Goal: Task Accomplishment & Management: Complete application form

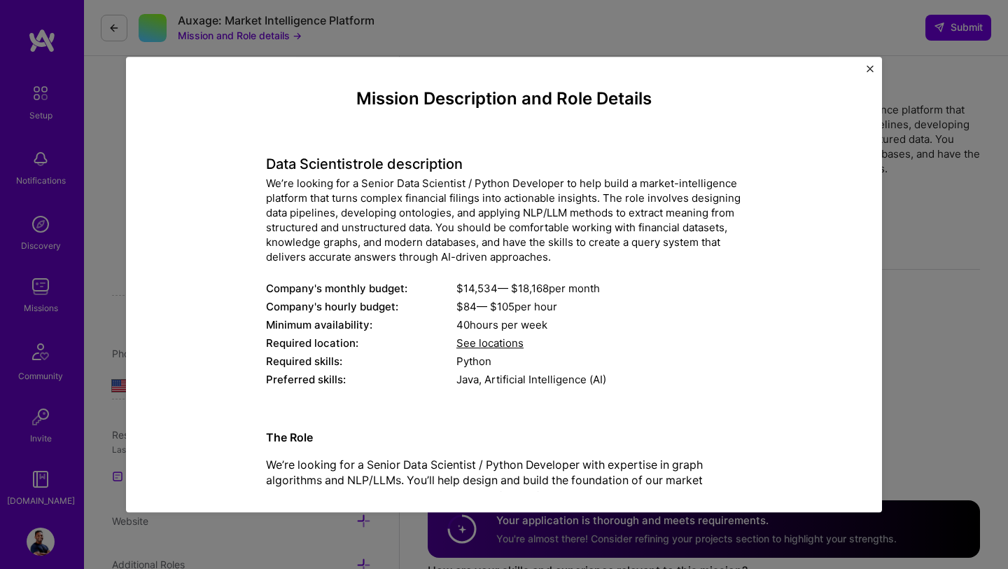
select select "US"
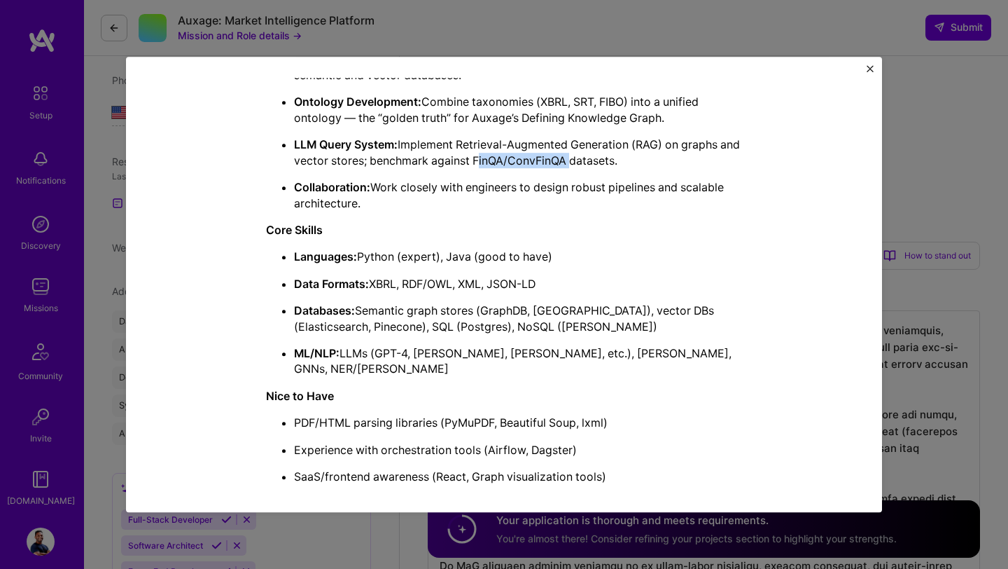
scroll to position [275, 0]
click at [580, 174] on ul "SEC Data Ingestion: Parse SEC filings (10-K, 10-Q, 8-K) in XBRL/XML into RDF fo…" at bounding box center [504, 102] width 476 height 217
click at [492, 262] on p "Languages: Python (expert), Java (good to have)" at bounding box center [518, 256] width 448 height 15
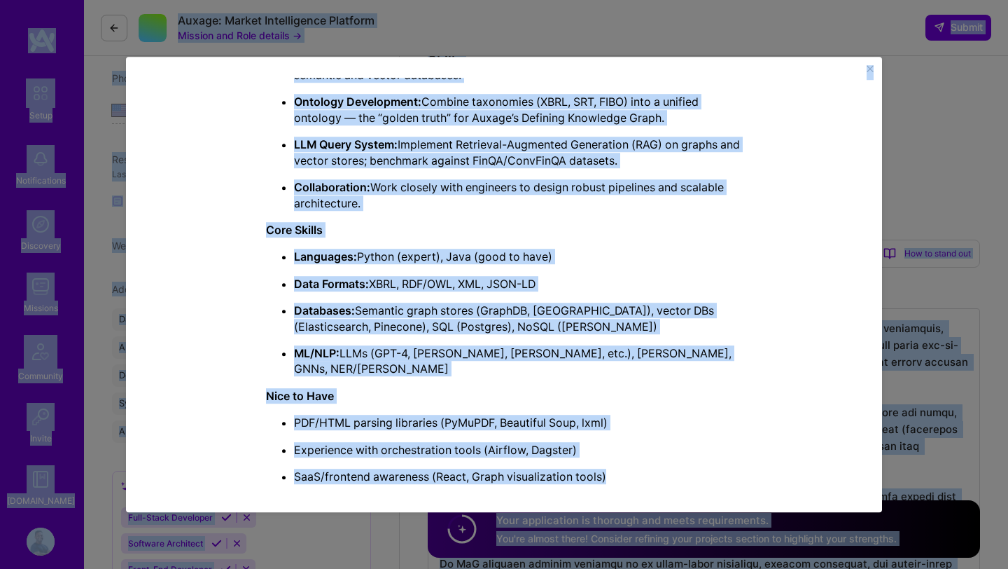
click at [492, 262] on p "Languages: Python (expert), Java (good to have)" at bounding box center [518, 256] width 448 height 15
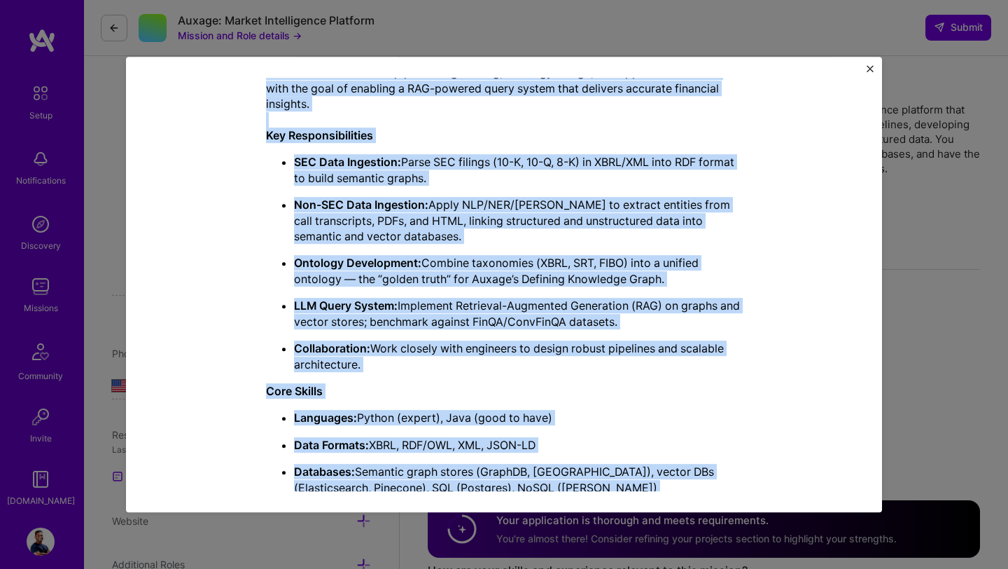
scroll to position [627, 0]
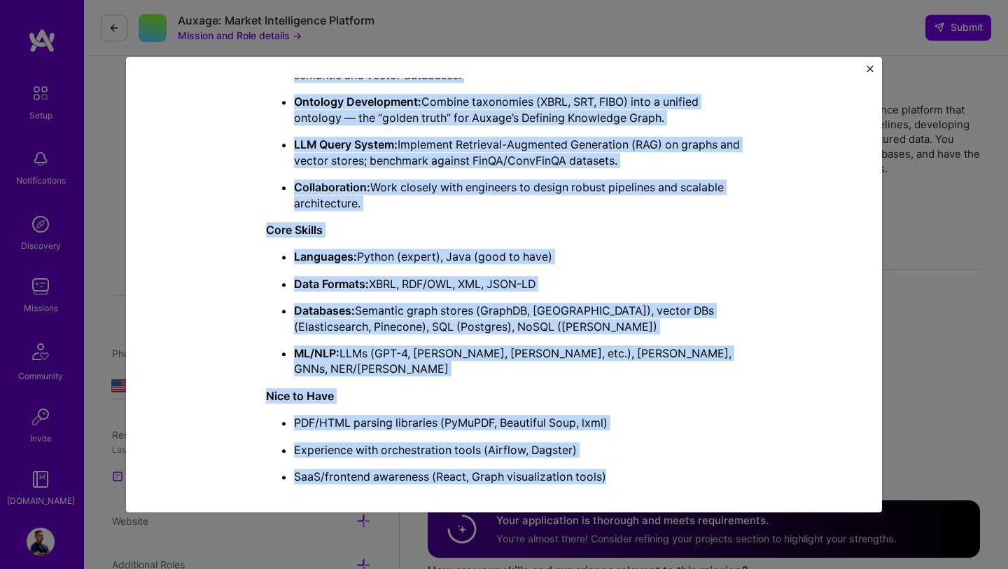
drag, startPoint x: 268, startPoint y: 182, endPoint x: 640, endPoint y: 461, distance: 464.7
copy div "Lo’ip dolorsi ame c Adipis Elit Seddoeius / Tempor Incididun ut labo etdol m al…"
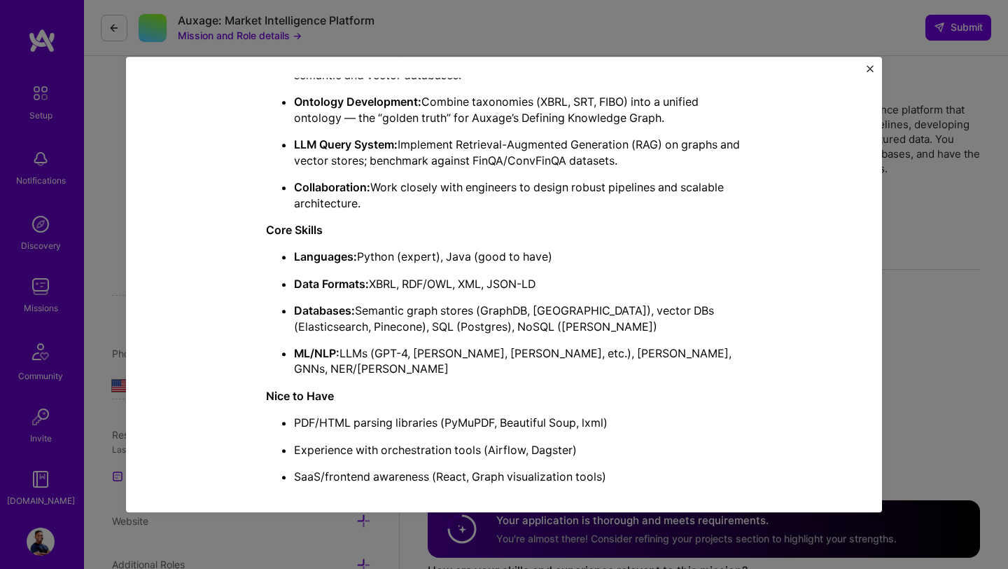
click at [118, 287] on div "Mission Description and Role Details Data Scientist role description We’re look…" at bounding box center [504, 284] width 1008 height 569
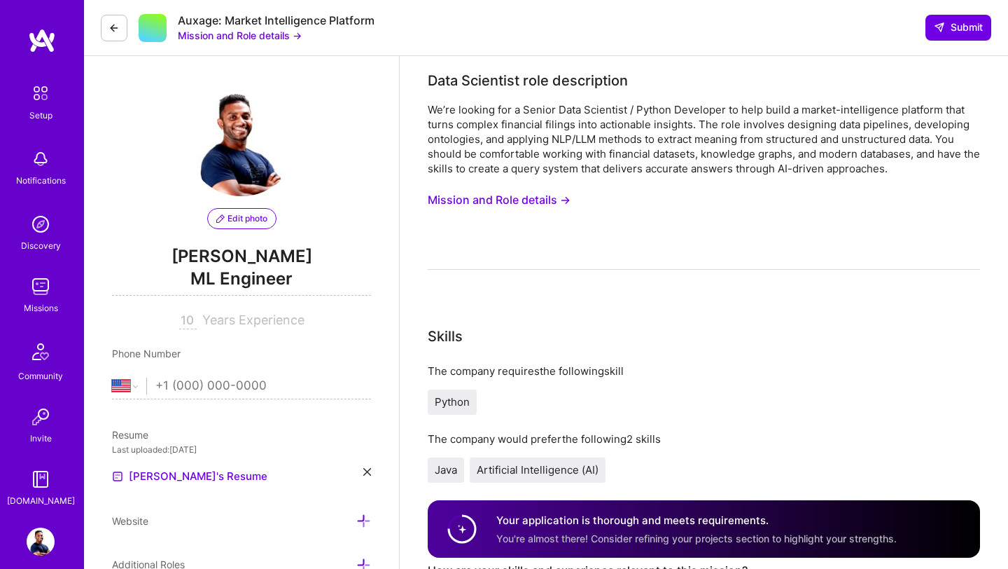
click at [37, 284] on img at bounding box center [41, 286] width 28 height 28
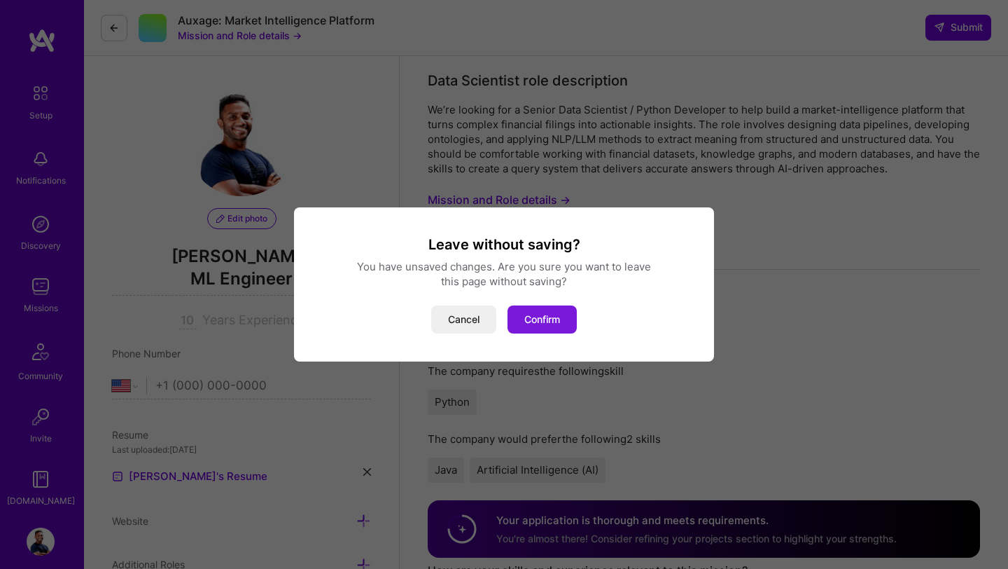
click at [528, 326] on button "Confirm" at bounding box center [542, 319] width 69 height 28
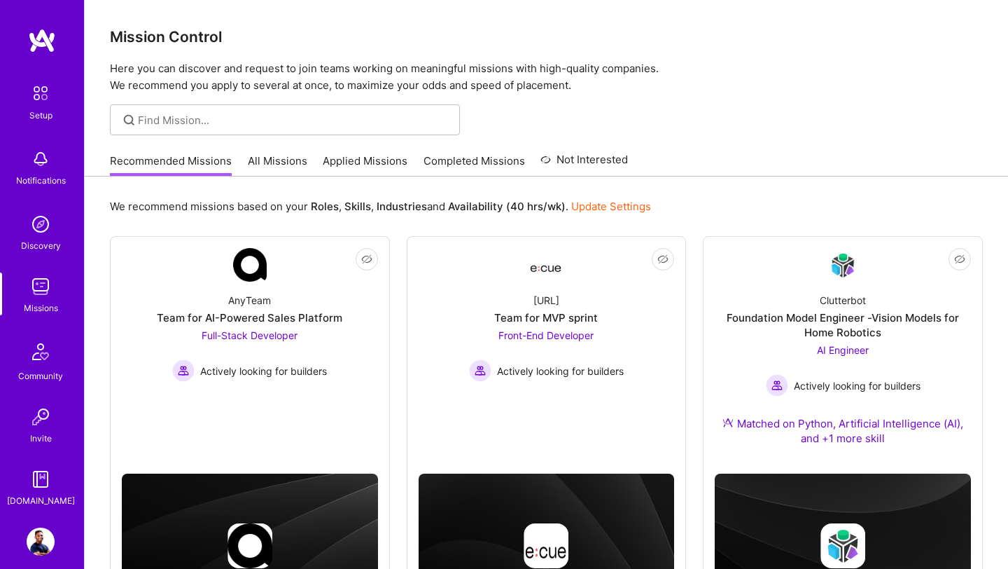
click at [375, 162] on link "Applied Missions" at bounding box center [365, 164] width 85 height 23
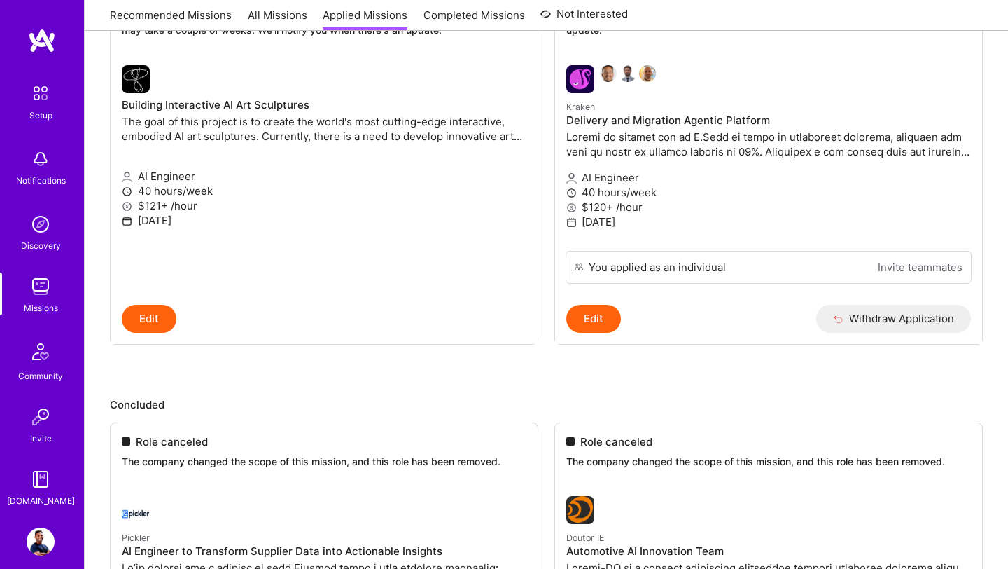
scroll to position [2296, 0]
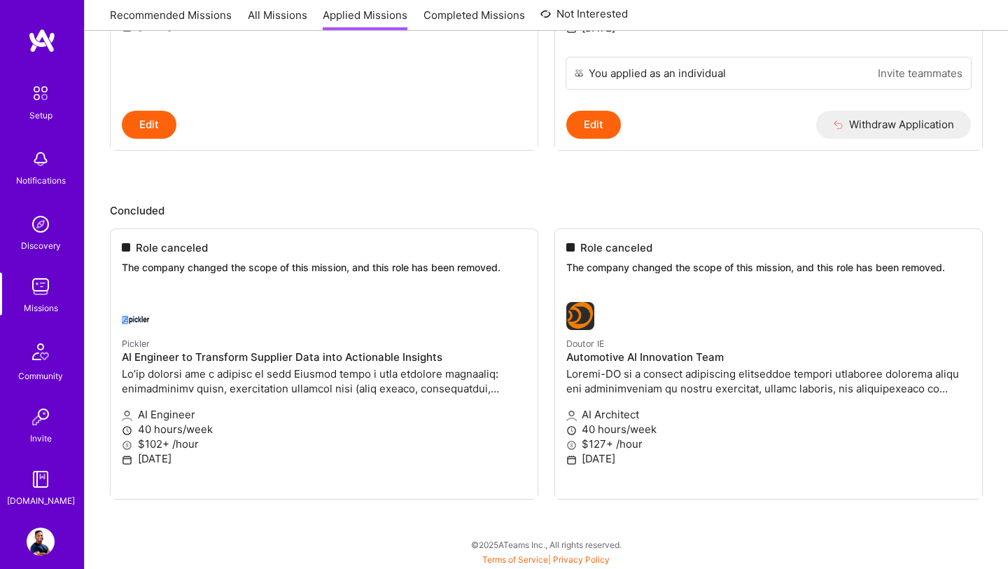
click at [357, 247] on ul "Role canceled The company changed the scope of this mission, and this role has …" at bounding box center [546, 385] width 873 height 314
click at [140, 318] on ul "Role canceled The company changed the scope of this mission, and this role has …" at bounding box center [546, 385] width 873 height 314
click at [162, 252] on ul "Role canceled The company changed the scope of this mission, and this role has …" at bounding box center [546, 385] width 873 height 314
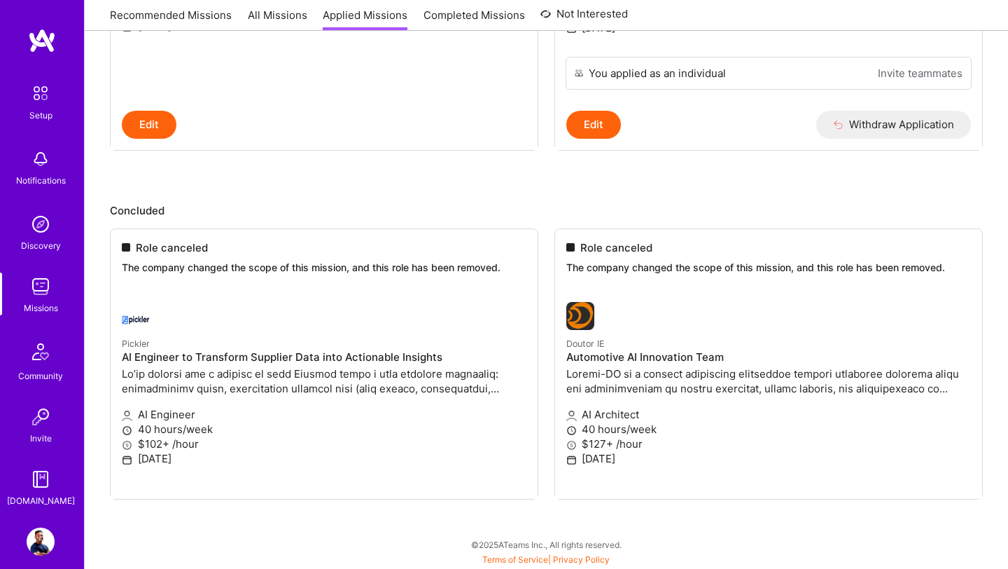
click at [353, 376] on ul "Role canceled The company changed the scope of this mission, and this role has …" at bounding box center [546, 385] width 873 height 314
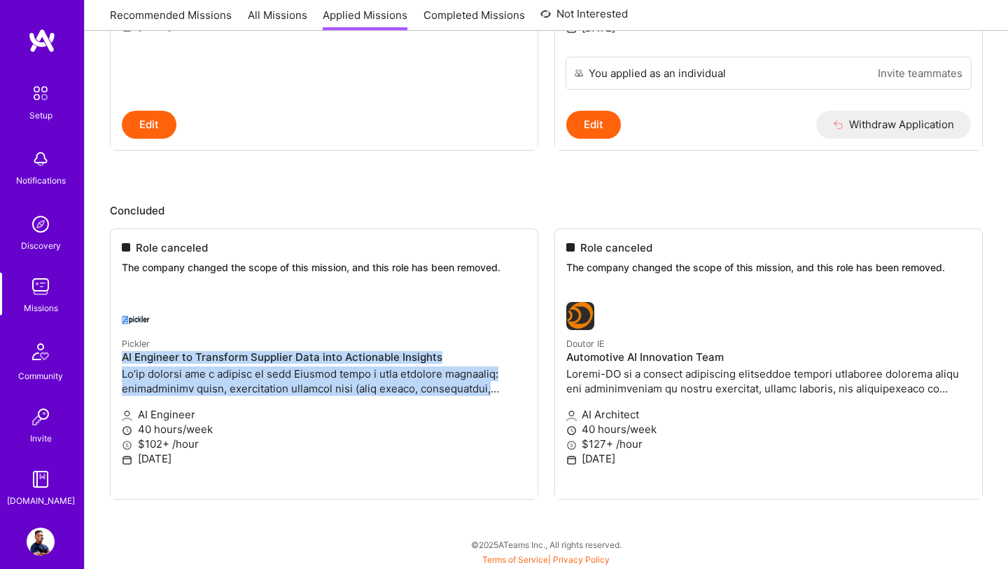
drag, startPoint x: 121, startPoint y: 358, endPoint x: 507, endPoint y: 387, distance: 386.9
click at [507, 387] on ul "Role canceled The company changed the scope of this mission, and this role has …" at bounding box center [546, 385] width 873 height 314
copy div "AI Engineer to Transform Supplier Data into Actionable Insights We’re looking f…"
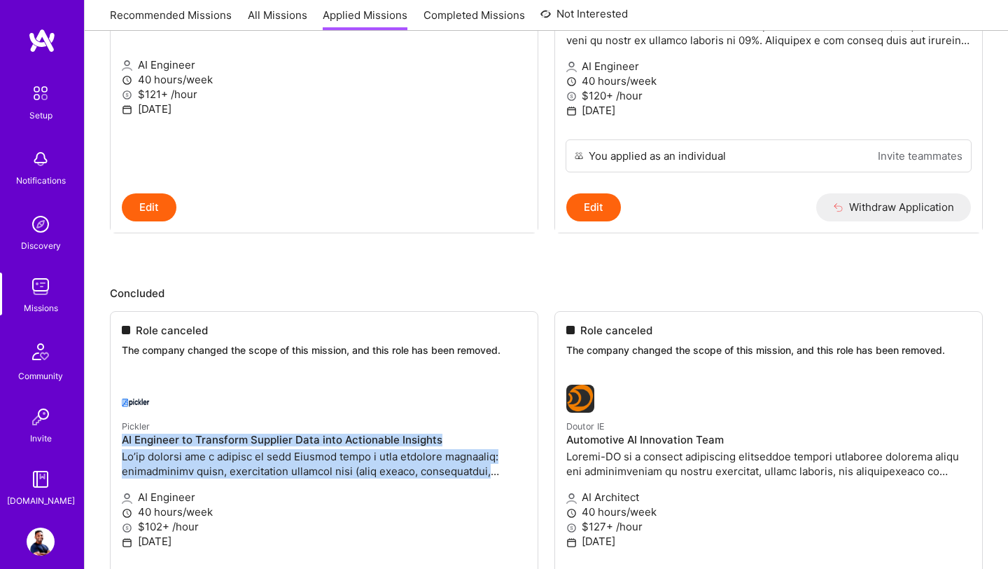
scroll to position [2073, 0]
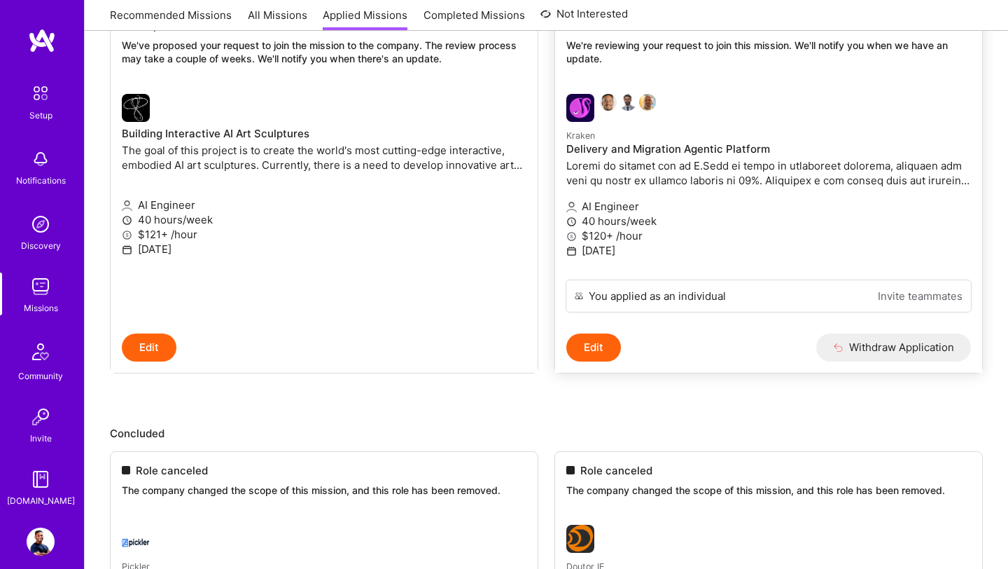
click at [783, 176] on p at bounding box center [768, 172] width 405 height 29
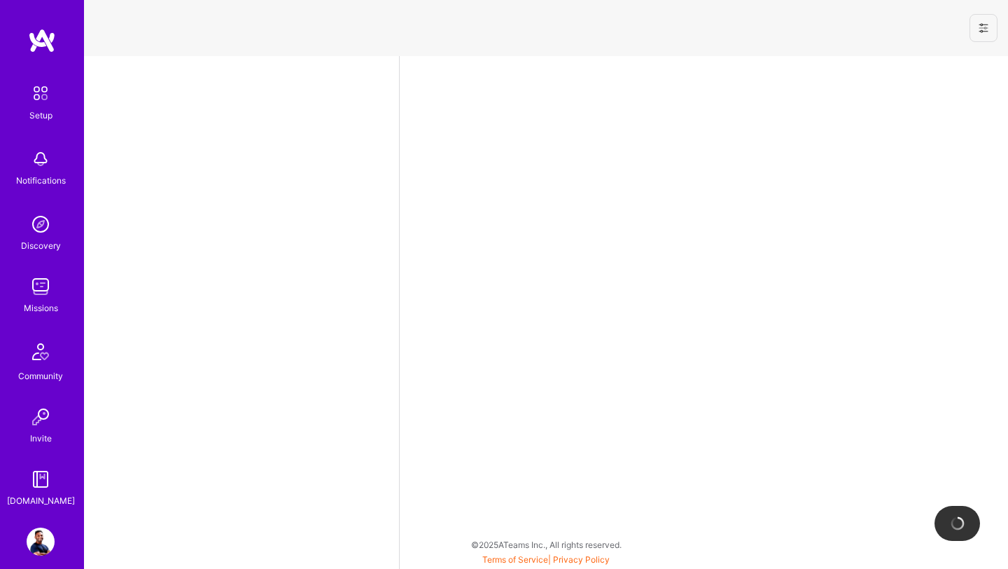
select select "US"
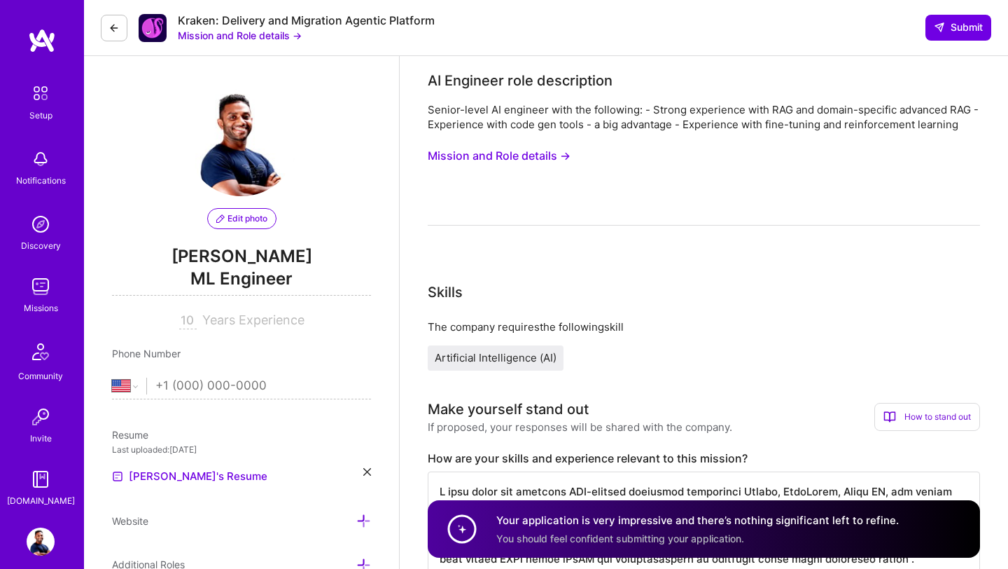
click at [551, 153] on button "Mission and Role details →" at bounding box center [499, 156] width 143 height 26
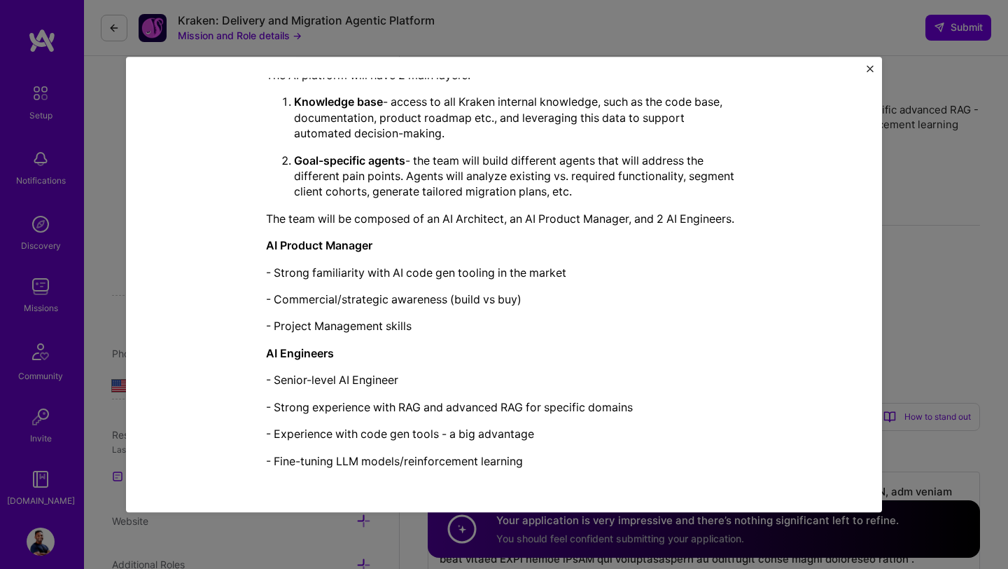
scroll to position [218, 0]
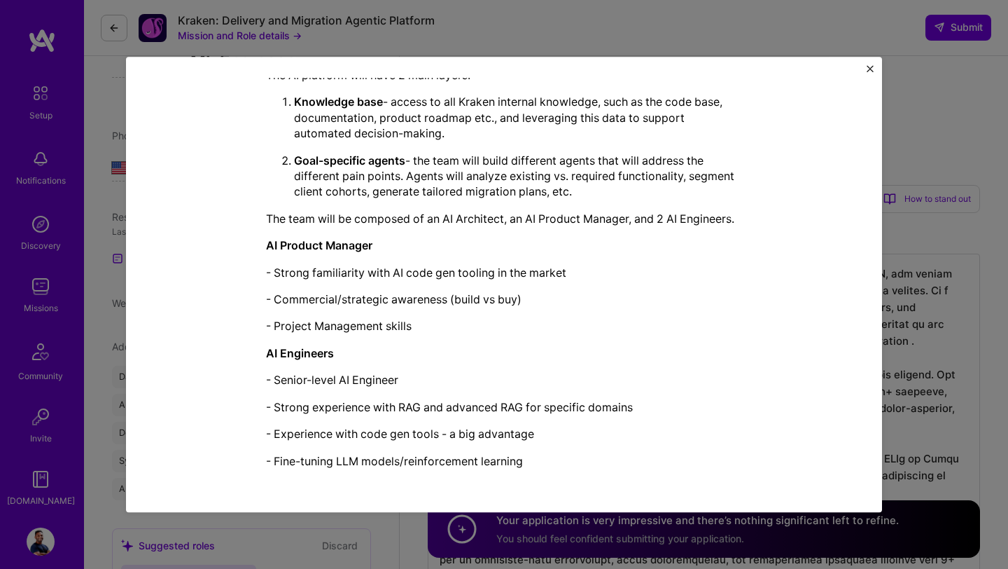
click at [438, 311] on div "Kraken is looking for an [DOMAIN_NAME] to build an innovative solution, reducin…" at bounding box center [504, 231] width 476 height 475
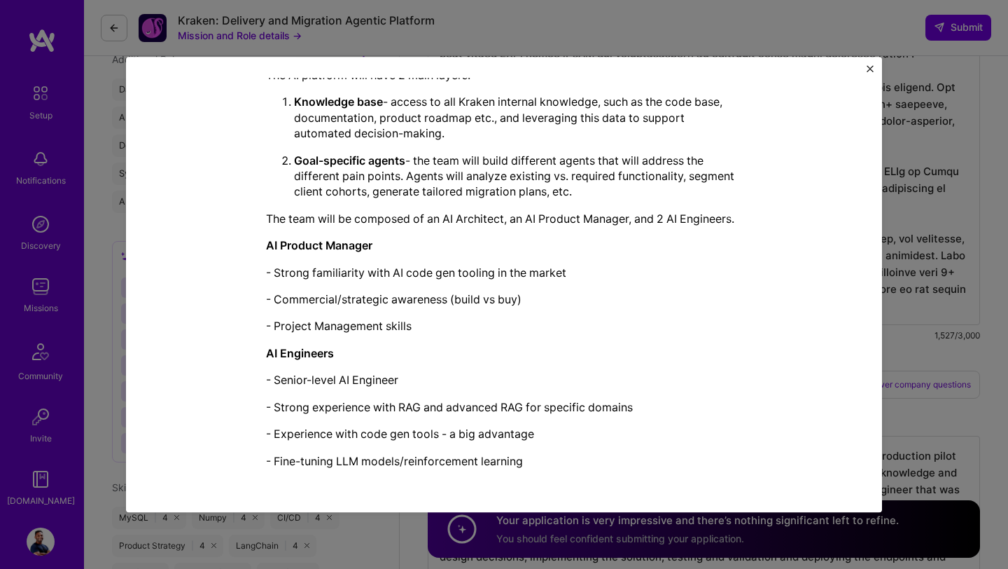
scroll to position [771, 0]
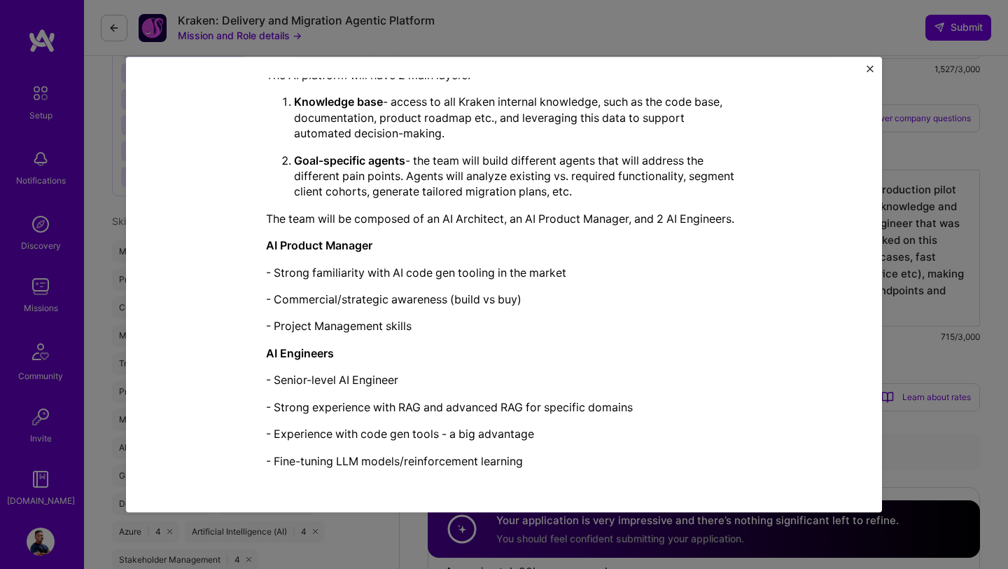
click at [348, 137] on p "Knowledge base - access to all Kraken internal knowledge, such as the code base…" at bounding box center [518, 118] width 448 height 47
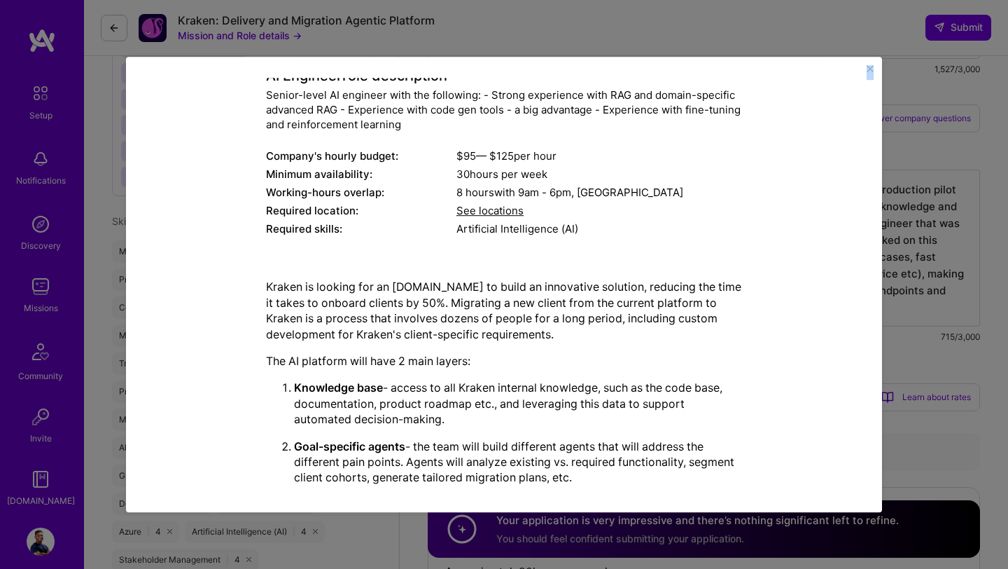
scroll to position [374, 0]
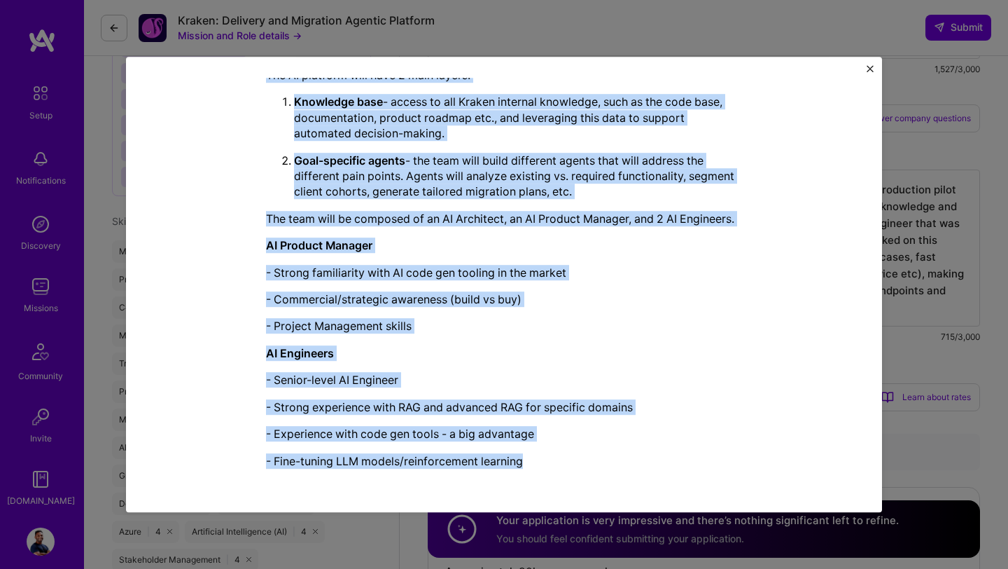
drag, startPoint x: 267, startPoint y: 158, endPoint x: 546, endPoint y: 466, distance: 415.9
click at [546, 466] on div "Mission Description and Role Details AI Engineer role description Senior-level …" at bounding box center [504, 97] width 476 height 765
copy div "LO Ipsumdol sita consectetur Adipis-elits DO eiusmodt inci utl etdolorem: - Ali…"
